Goal: Transaction & Acquisition: Purchase product/service

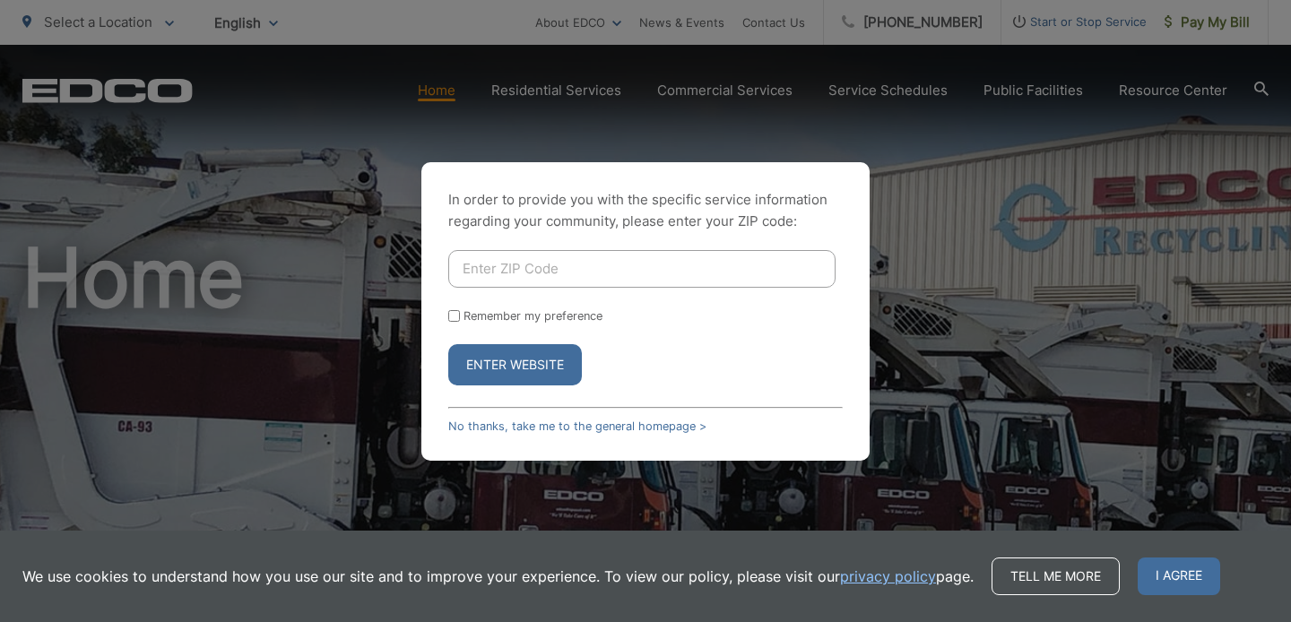
click at [612, 276] on input "Enter ZIP Code" at bounding box center [641, 269] width 387 height 38
type input "92021"
click at [512, 371] on button "Enter Website" at bounding box center [515, 364] width 134 height 41
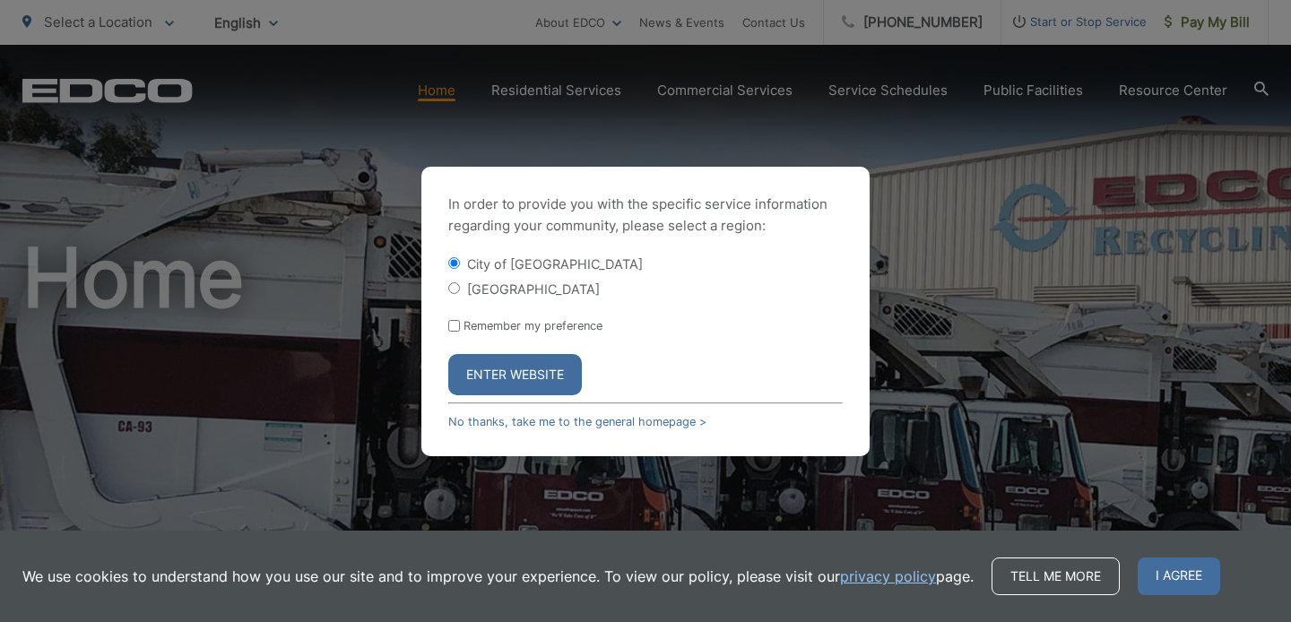
click at [514, 382] on button "Enter Website" at bounding box center [515, 374] width 134 height 41
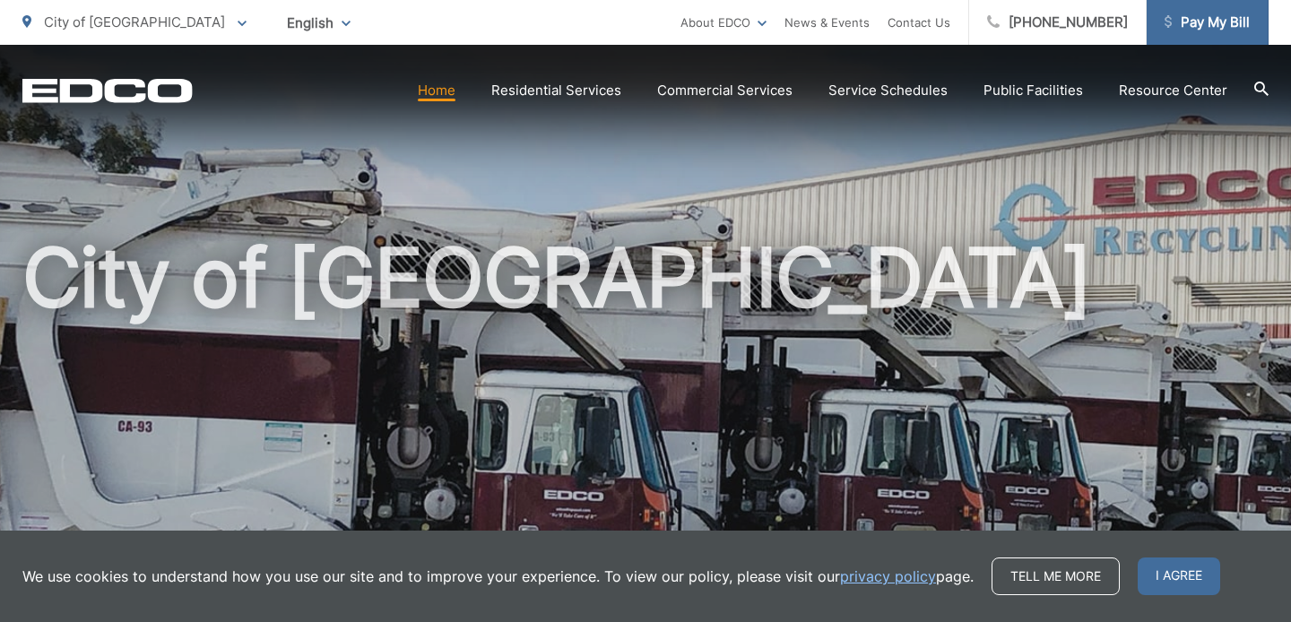
click at [1198, 24] on span "Pay My Bill" at bounding box center [1206, 23] width 85 height 22
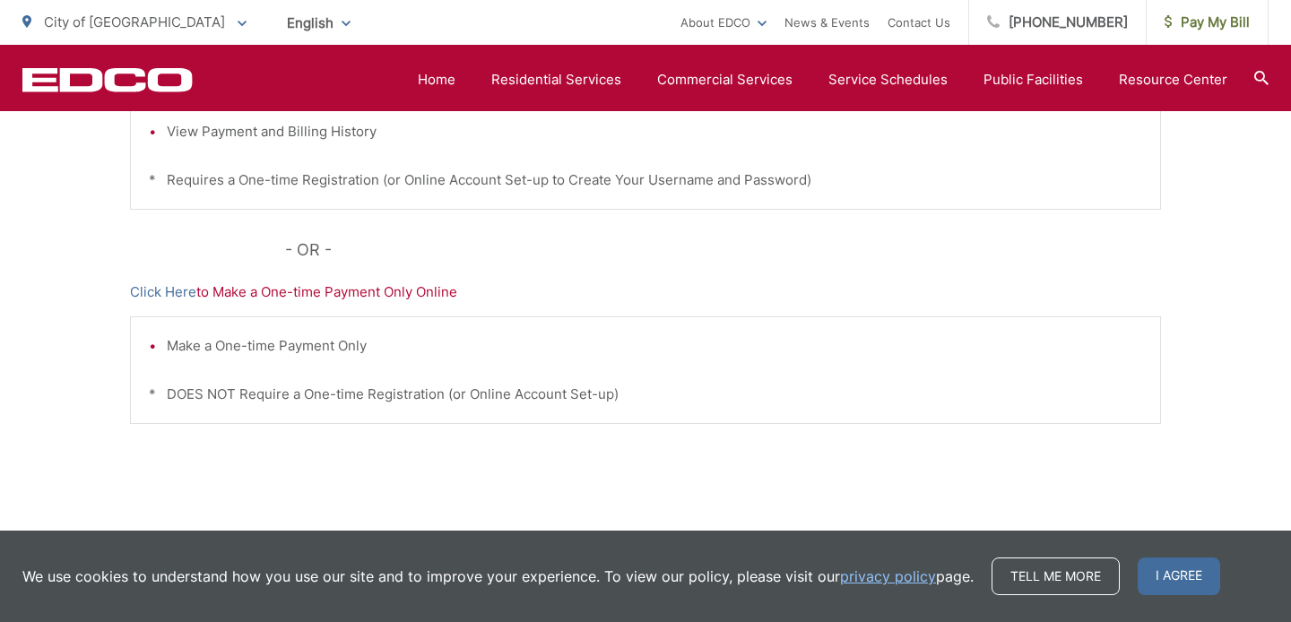
scroll to position [606, 0]
click at [366, 286] on p "Click Here to Make a One-time Payment Only Online" at bounding box center [645, 292] width 1031 height 22
click at [171, 294] on link "Click Here" at bounding box center [163, 292] width 66 height 22
